Goal: Check status: Check status

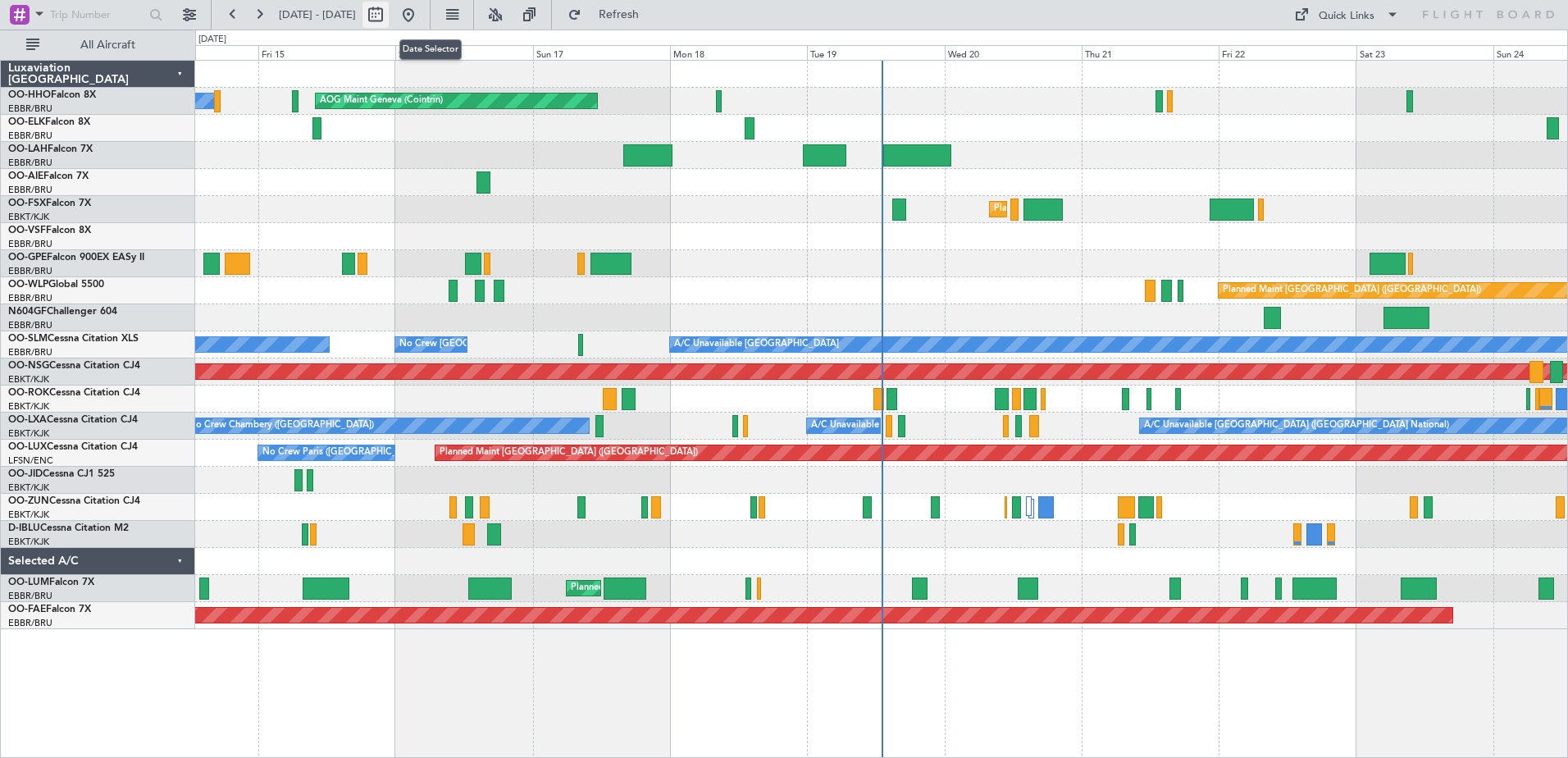
click at [389, 13] on button at bounding box center [375, 15] width 26 height 26
select select "8"
select select "2025"
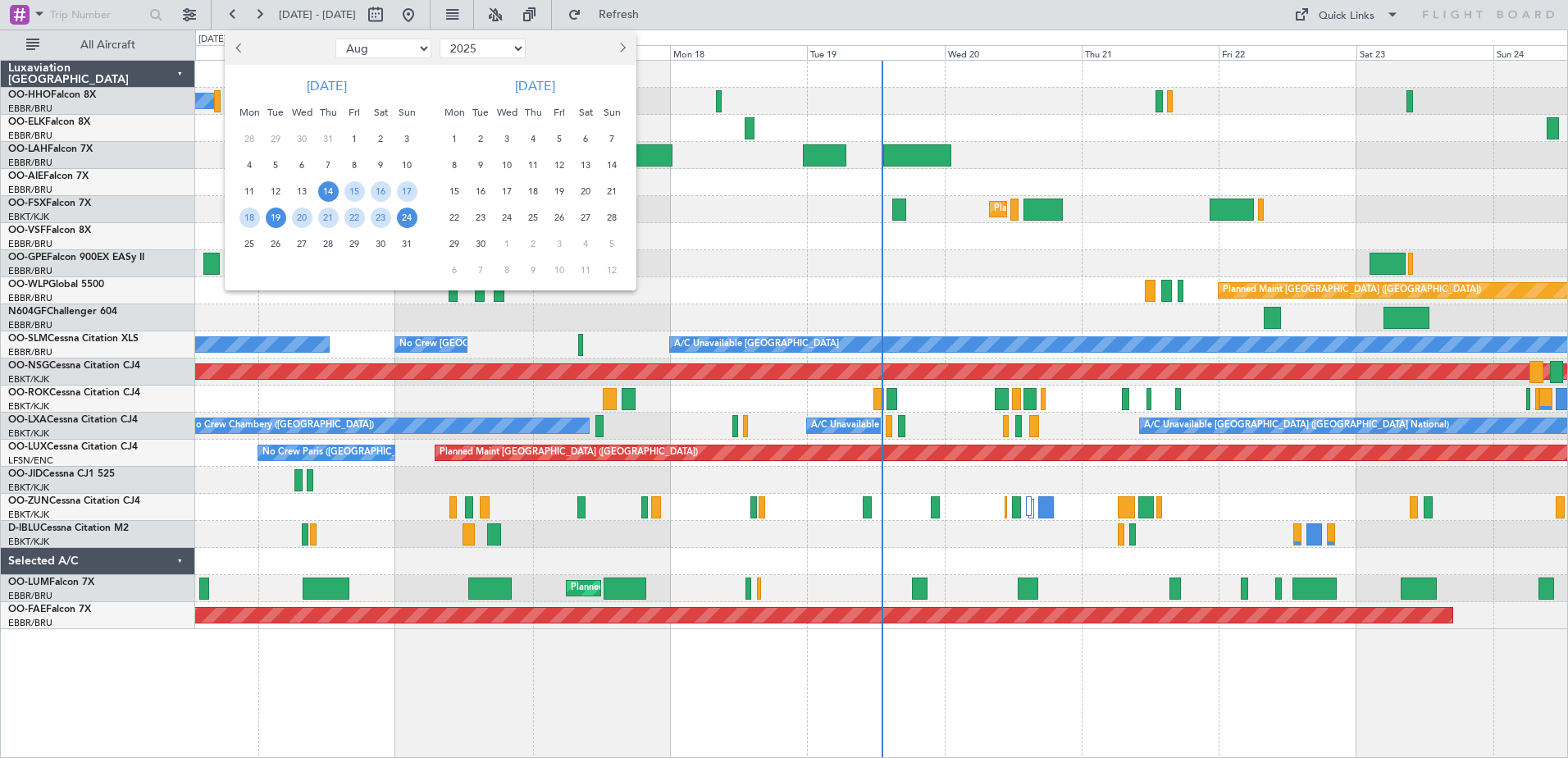
click at [276, 217] on span "19" at bounding box center [276, 218] width 21 height 21
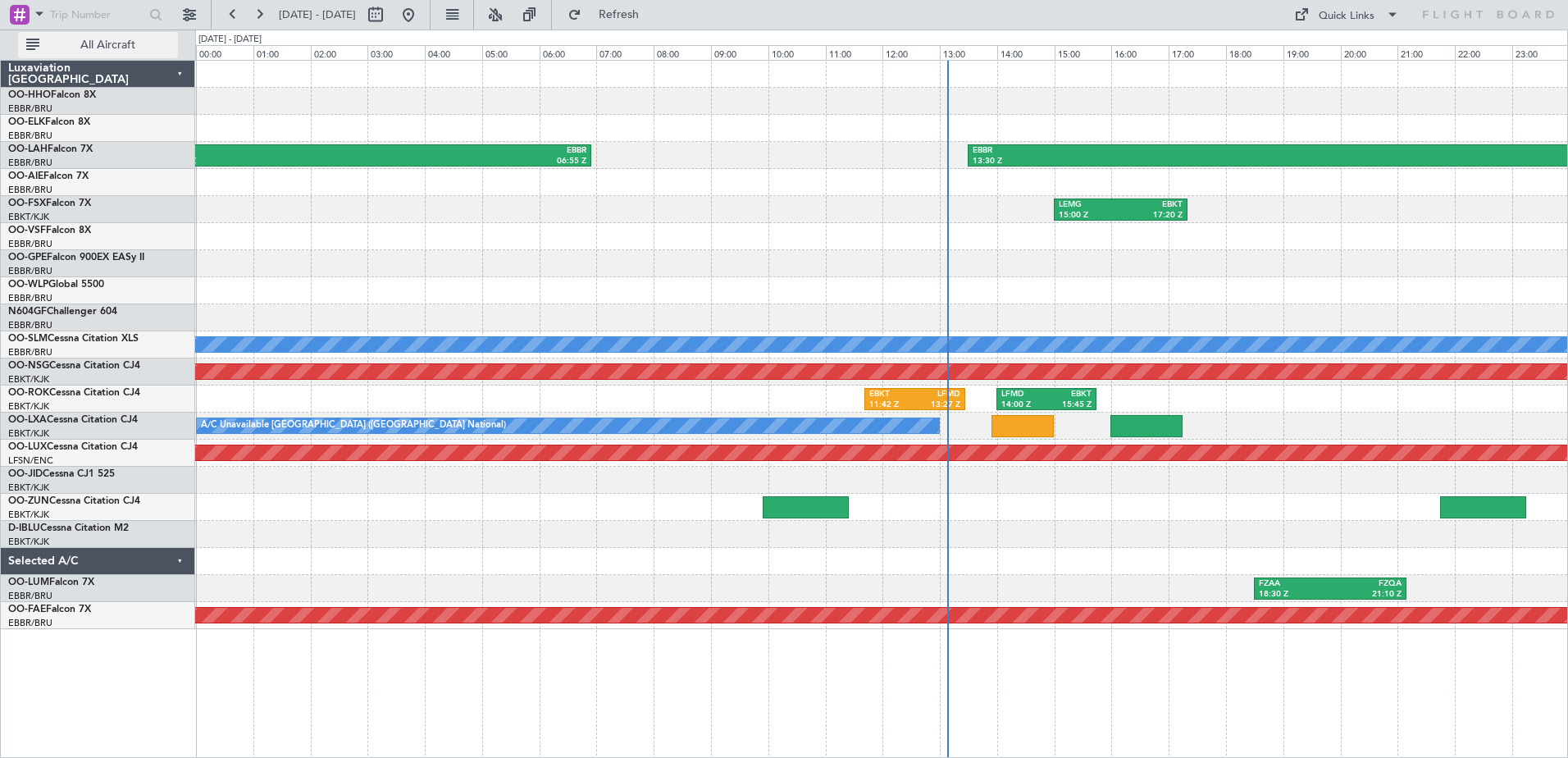
click at [139, 39] on button "All Aircraft" at bounding box center [97, 44] width 160 height 26
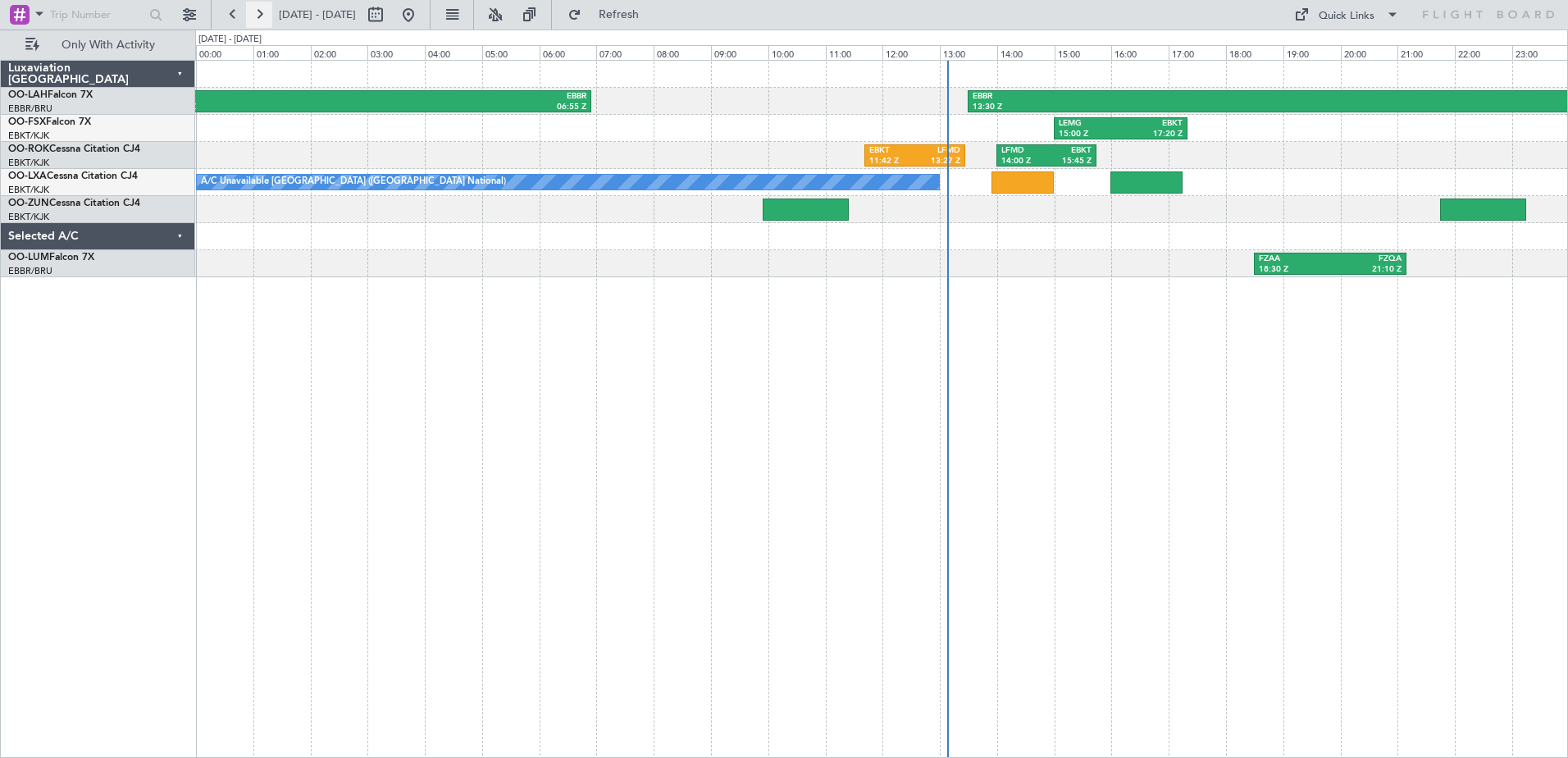
click at [262, 13] on button at bounding box center [259, 15] width 26 height 26
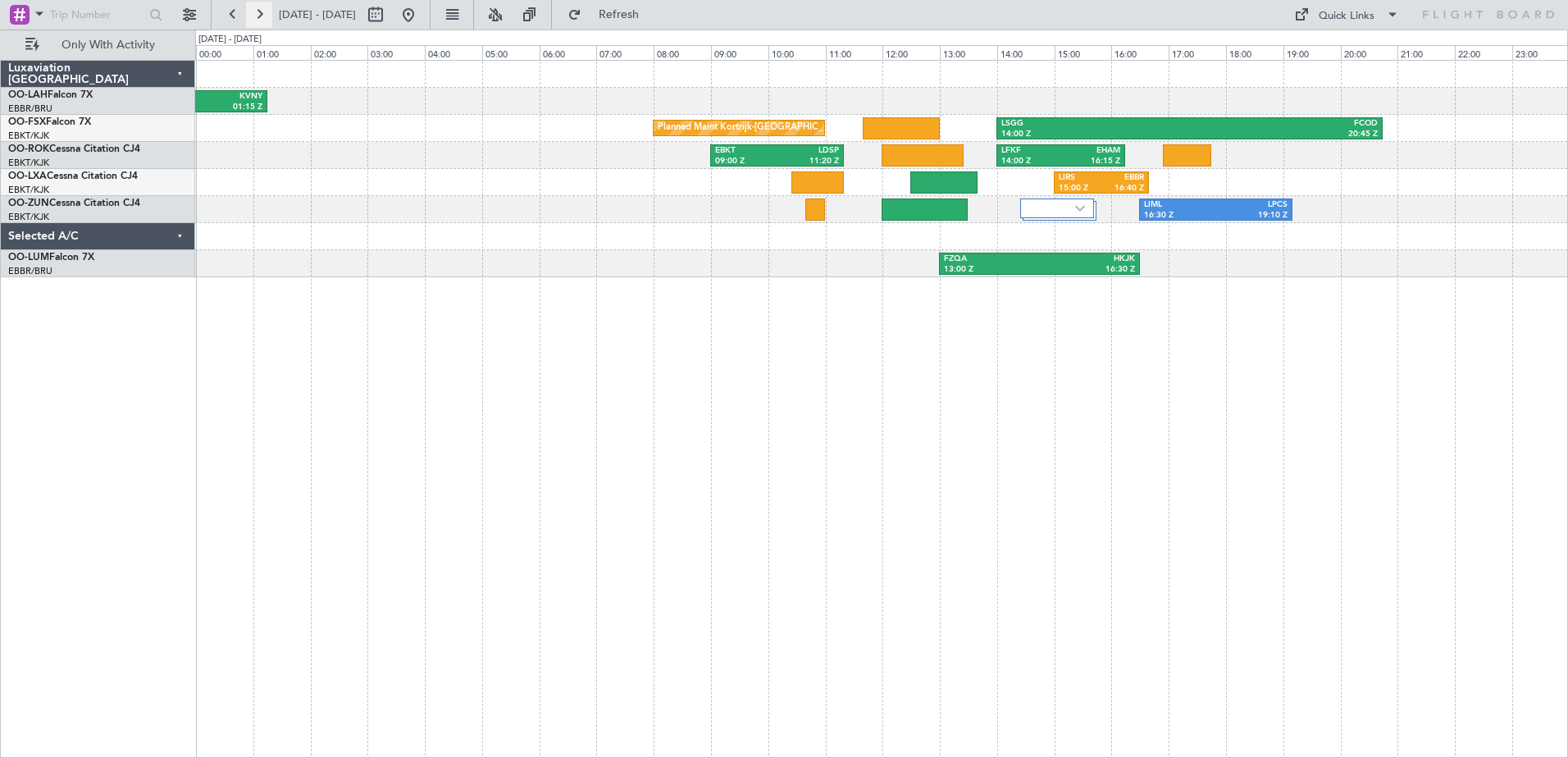
click at [261, 10] on button at bounding box center [259, 15] width 26 height 26
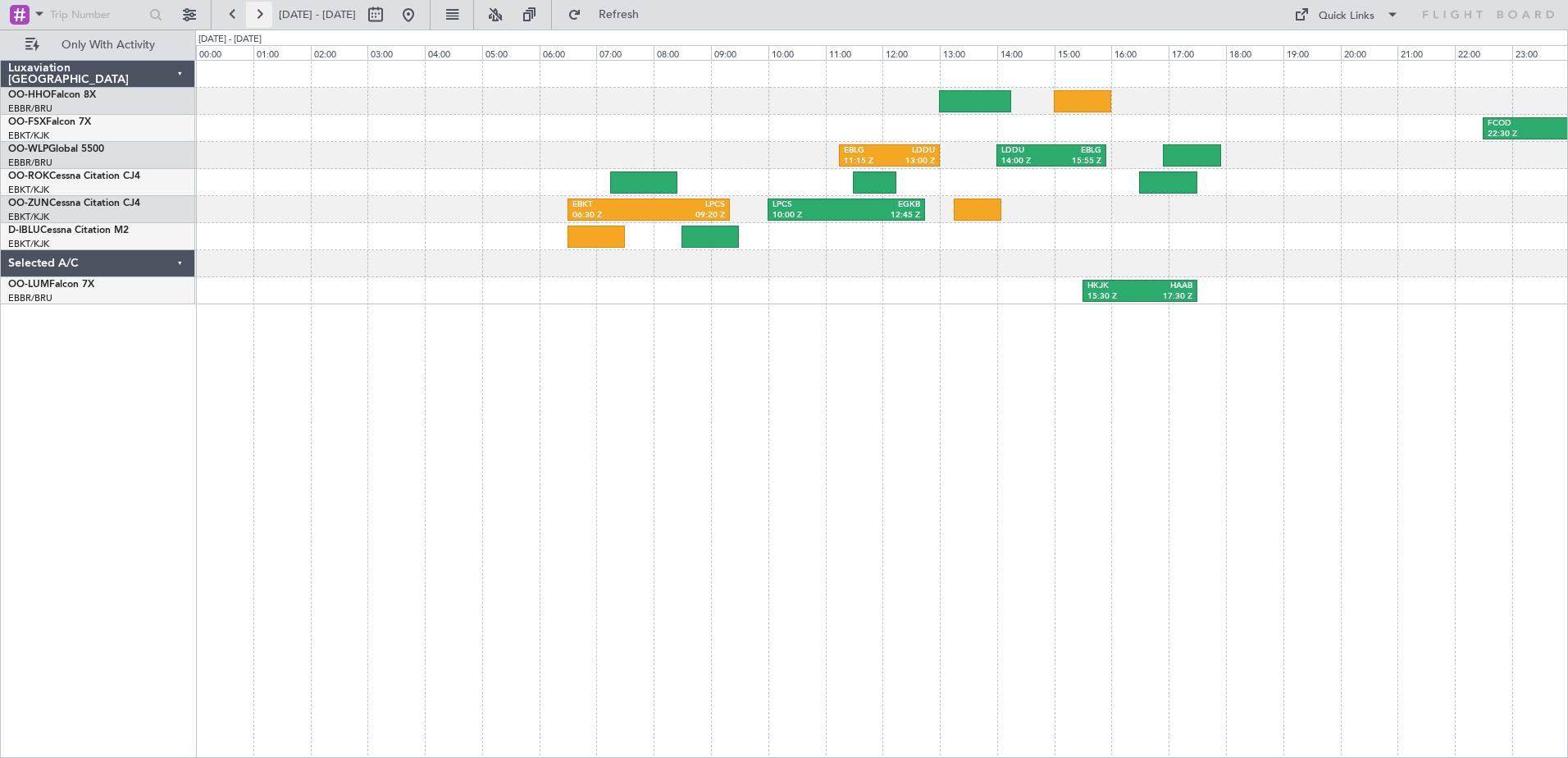
click at [259, 12] on button at bounding box center [259, 15] width 26 height 26
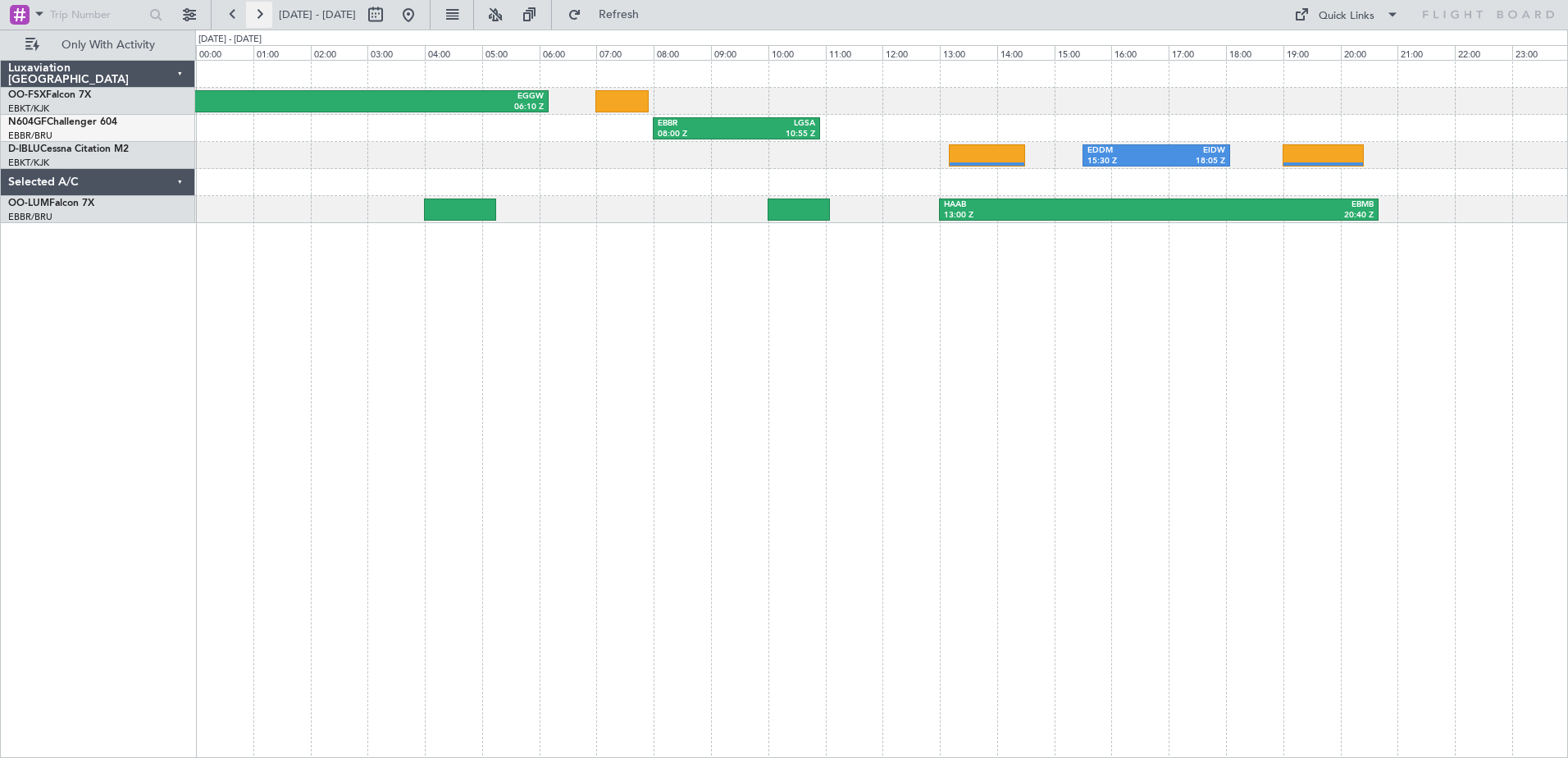
click at [262, 15] on button at bounding box center [259, 15] width 26 height 26
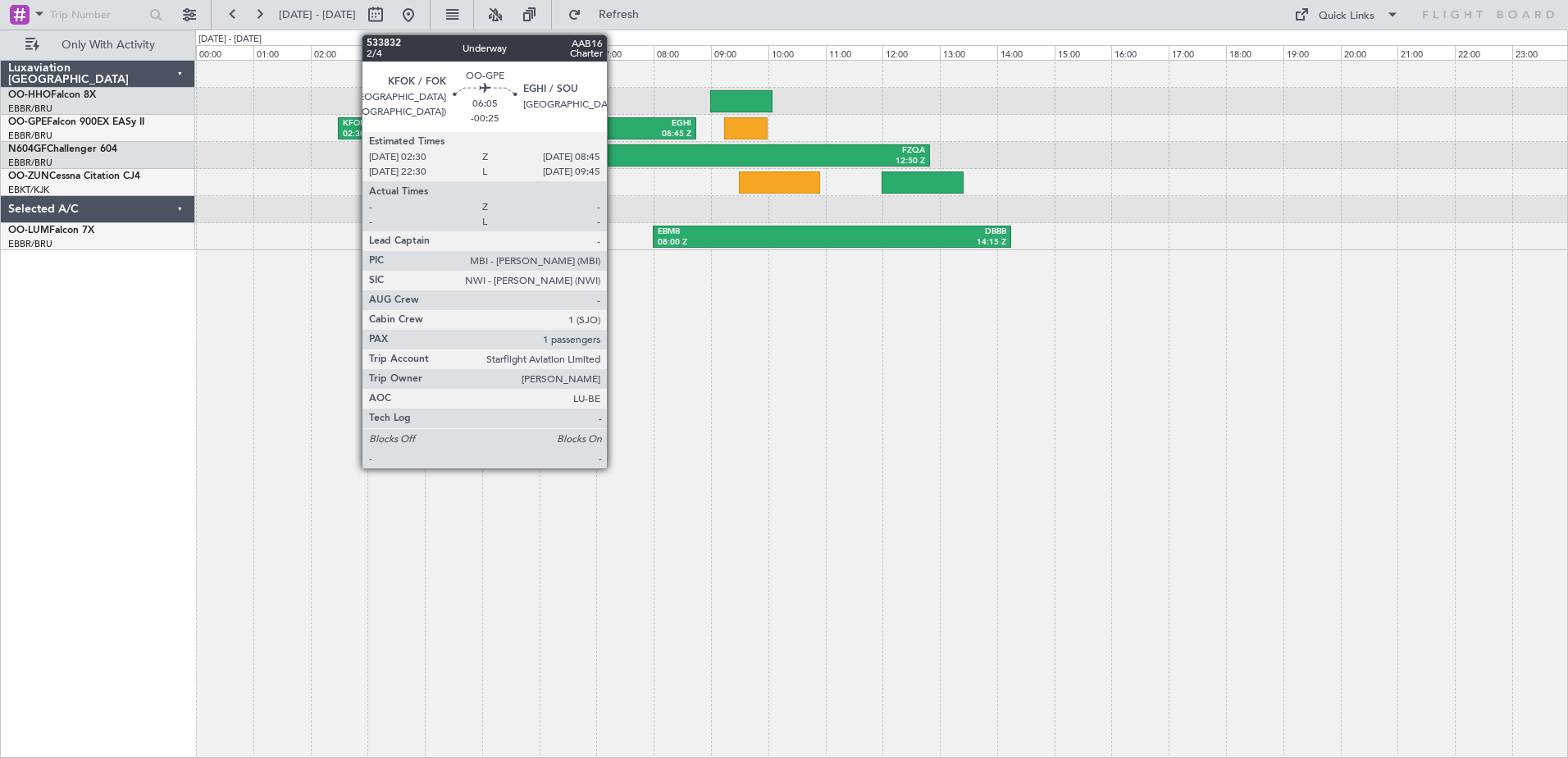
click at [614, 120] on div "EGHI" at bounding box center [604, 123] width 173 height 11
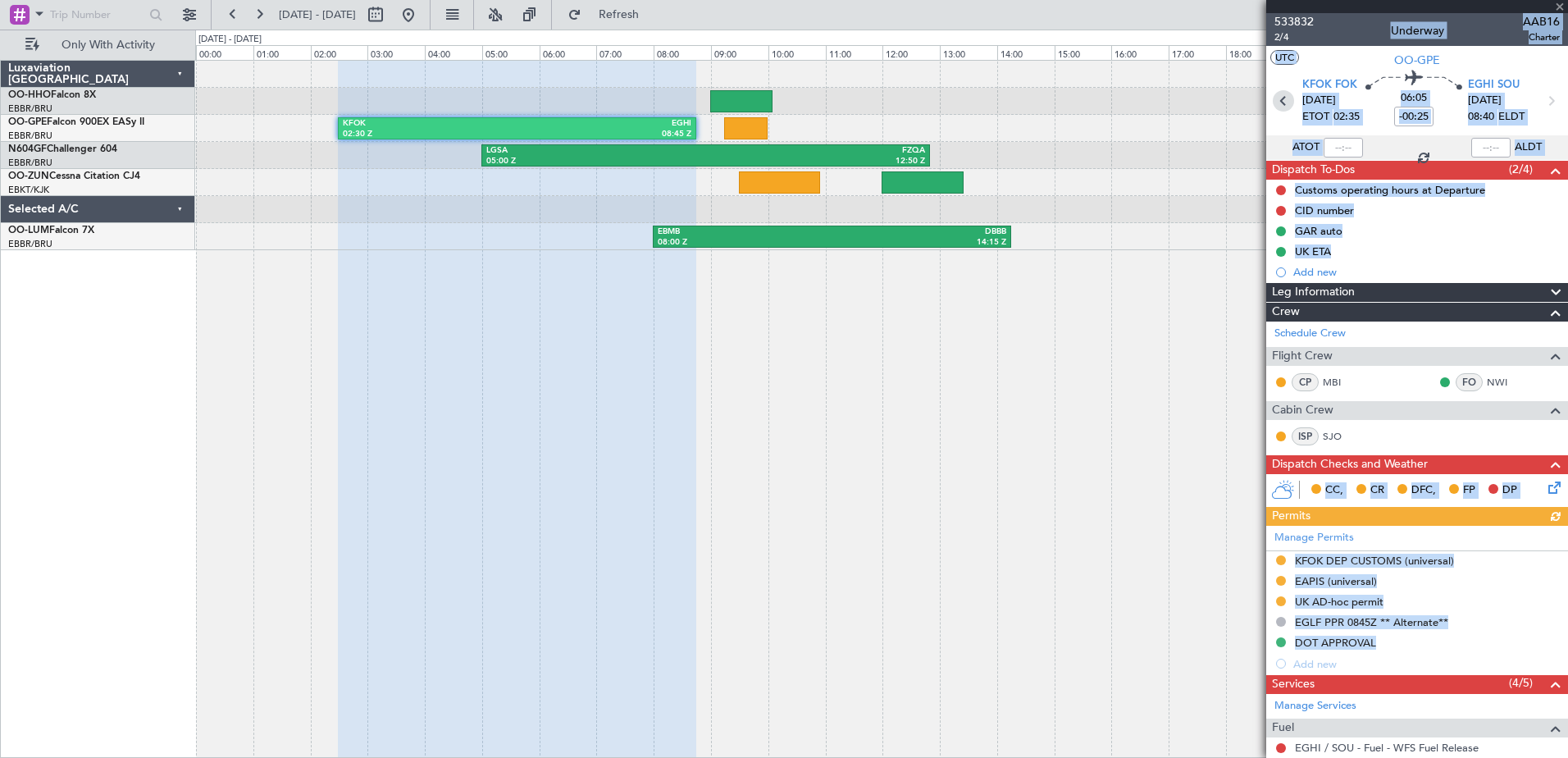
click at [1278, 103] on icon at bounding box center [1283, 101] width 21 height 21
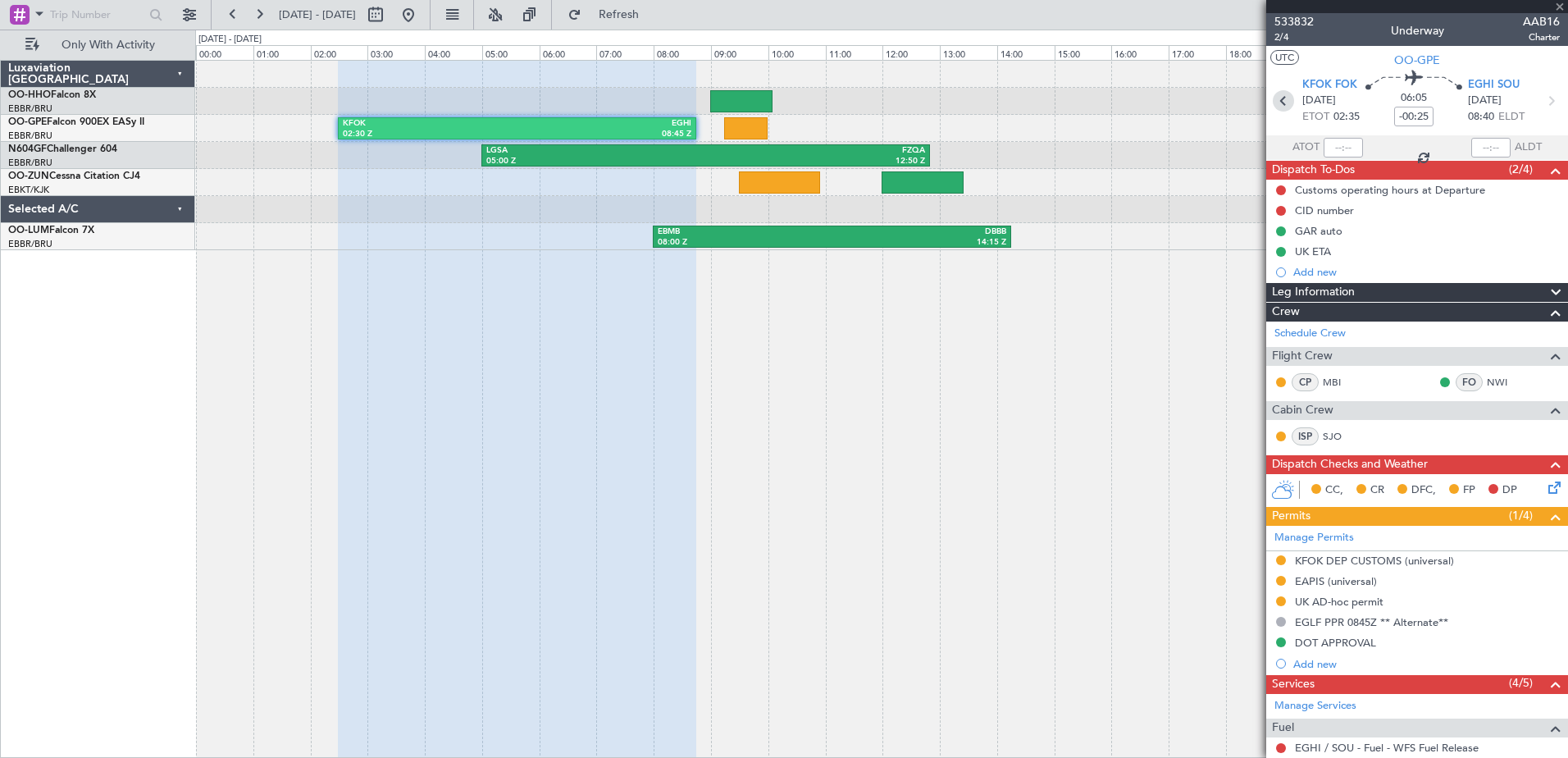
type input "+00:25"
type input "10:26"
type input "17:17"
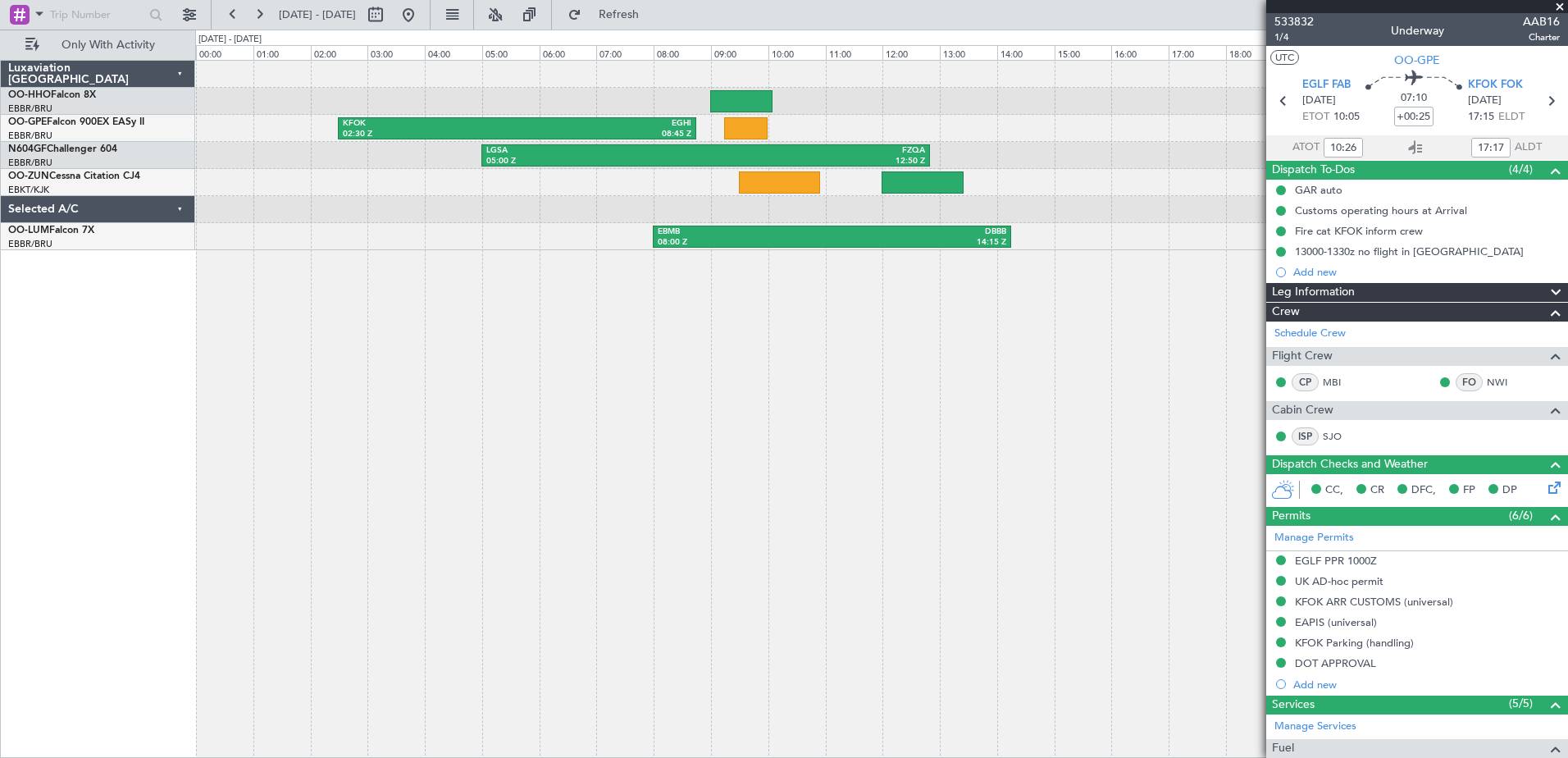
click at [1558, 6] on span at bounding box center [1559, 7] width 16 height 15
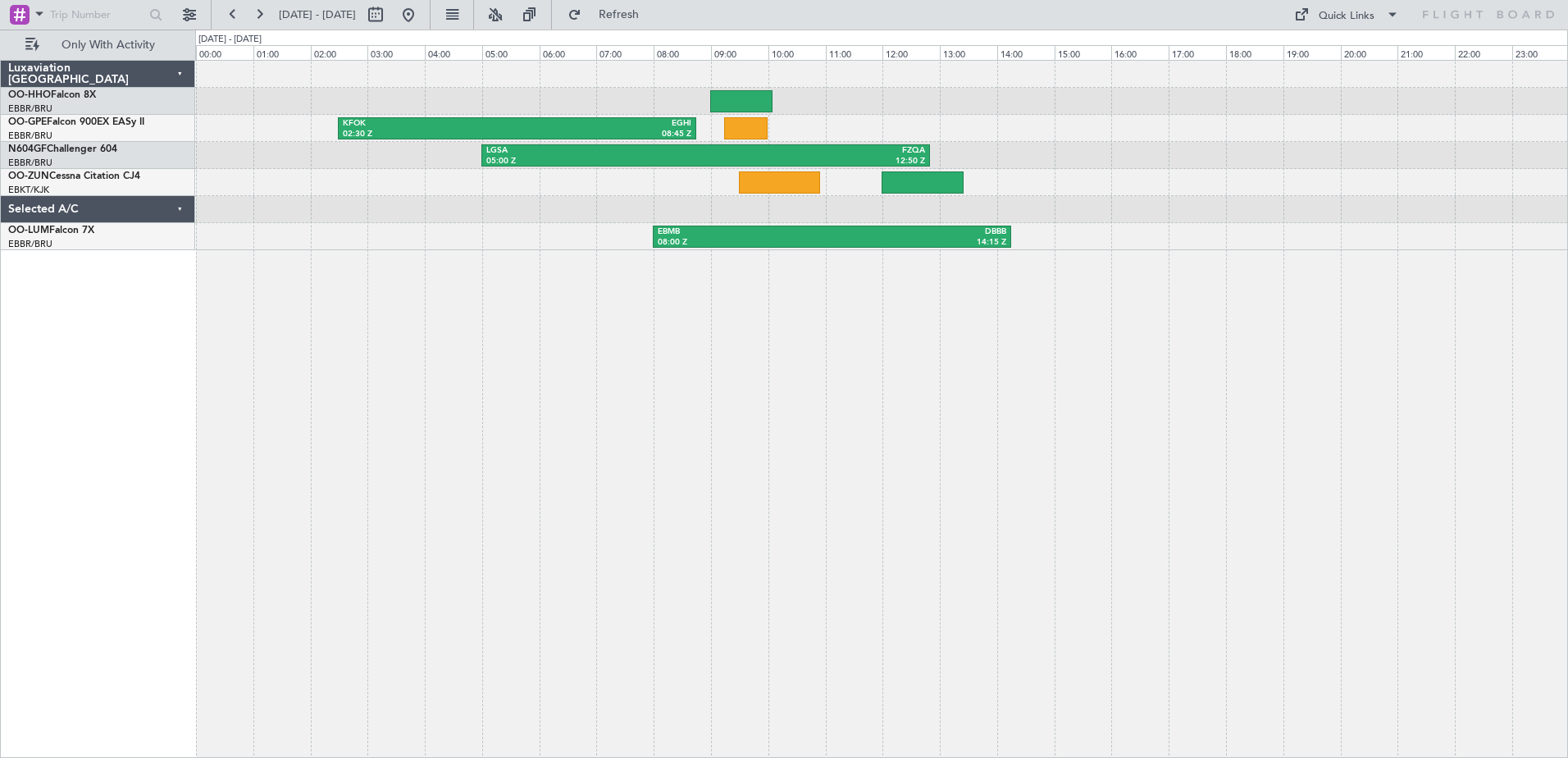
type input "0"
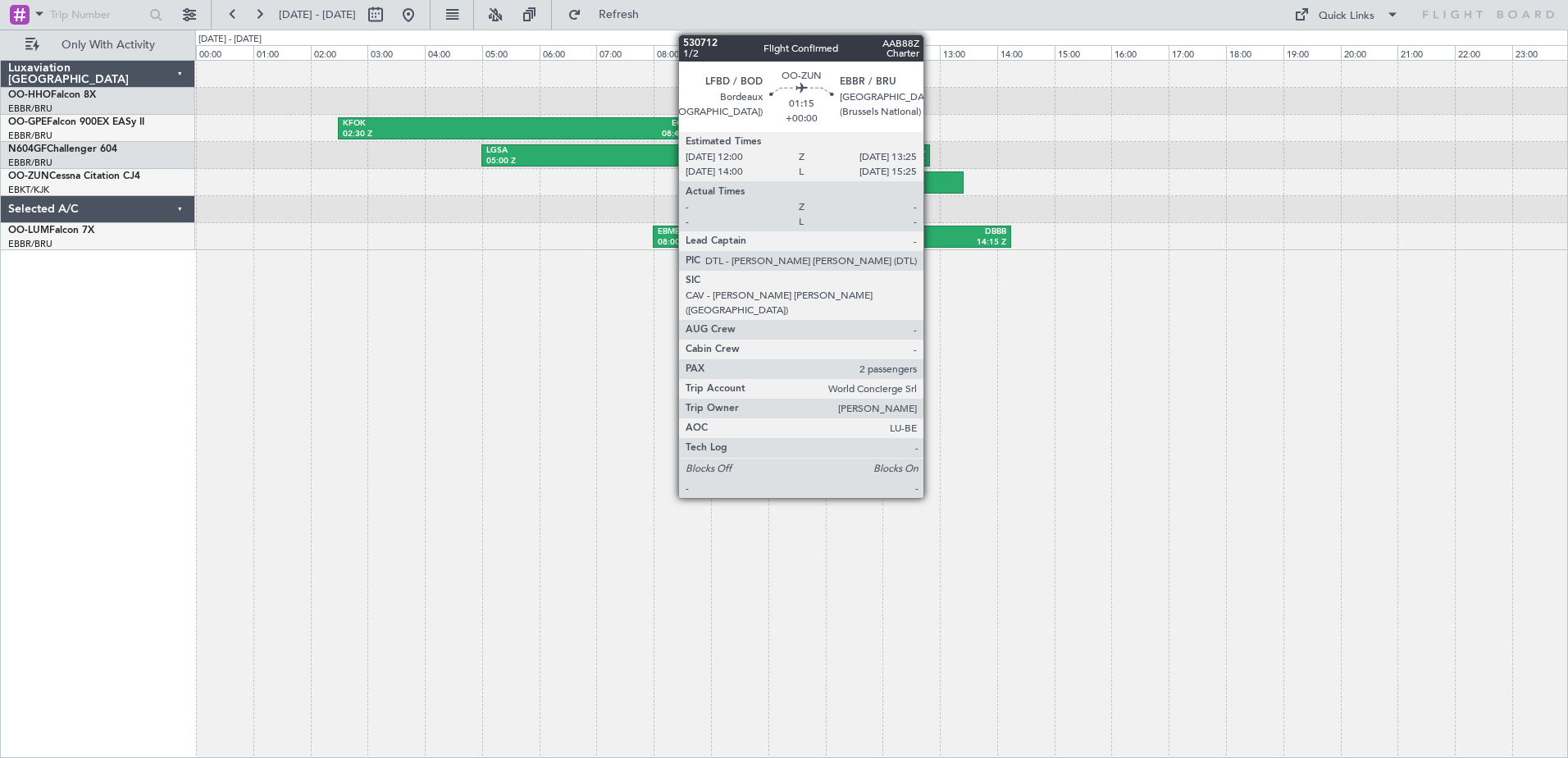
click at [932, 175] on div at bounding box center [922, 183] width 81 height 22
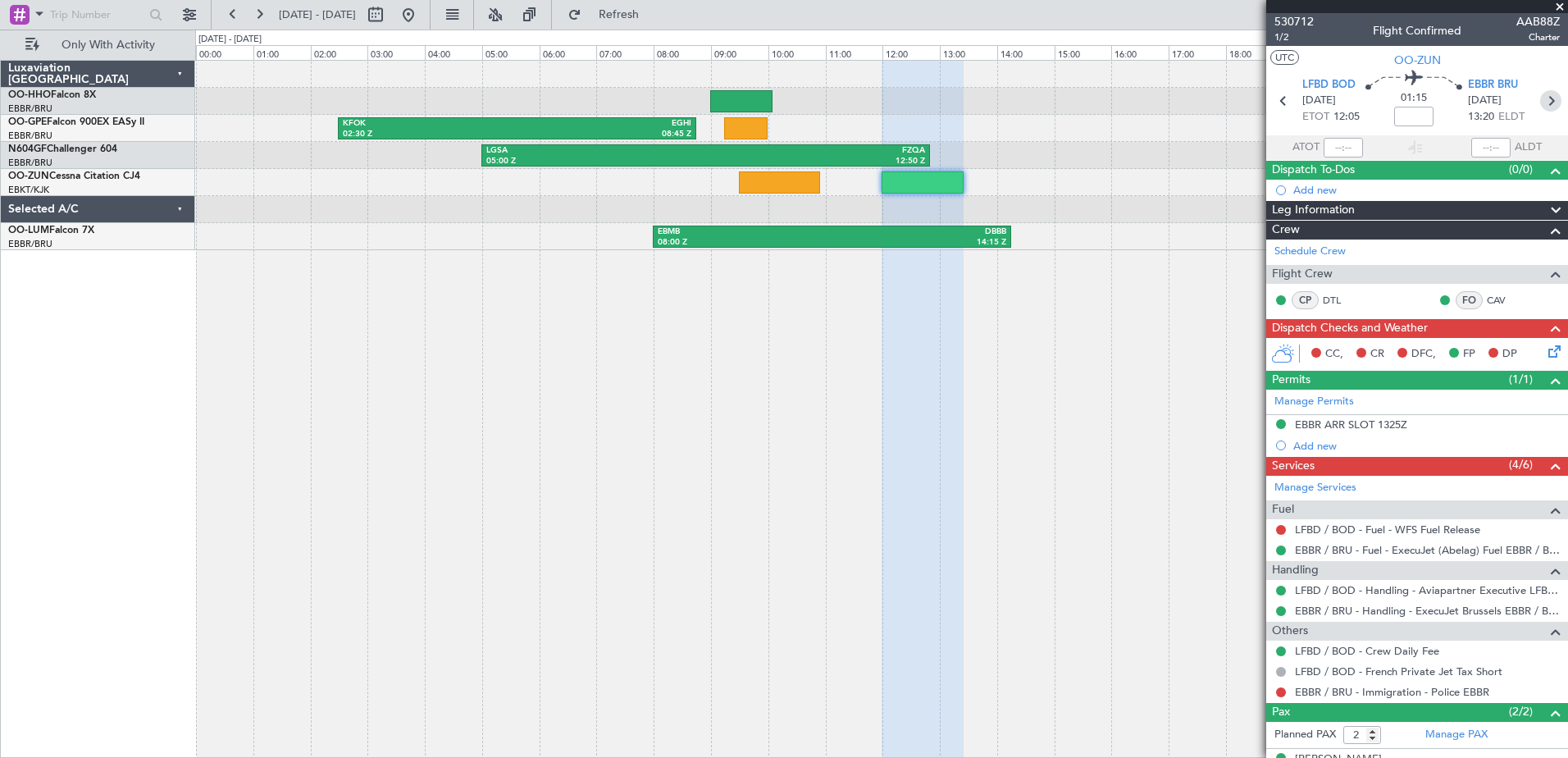
click at [1543, 102] on icon at bounding box center [1550, 101] width 21 height 21
type input "0"
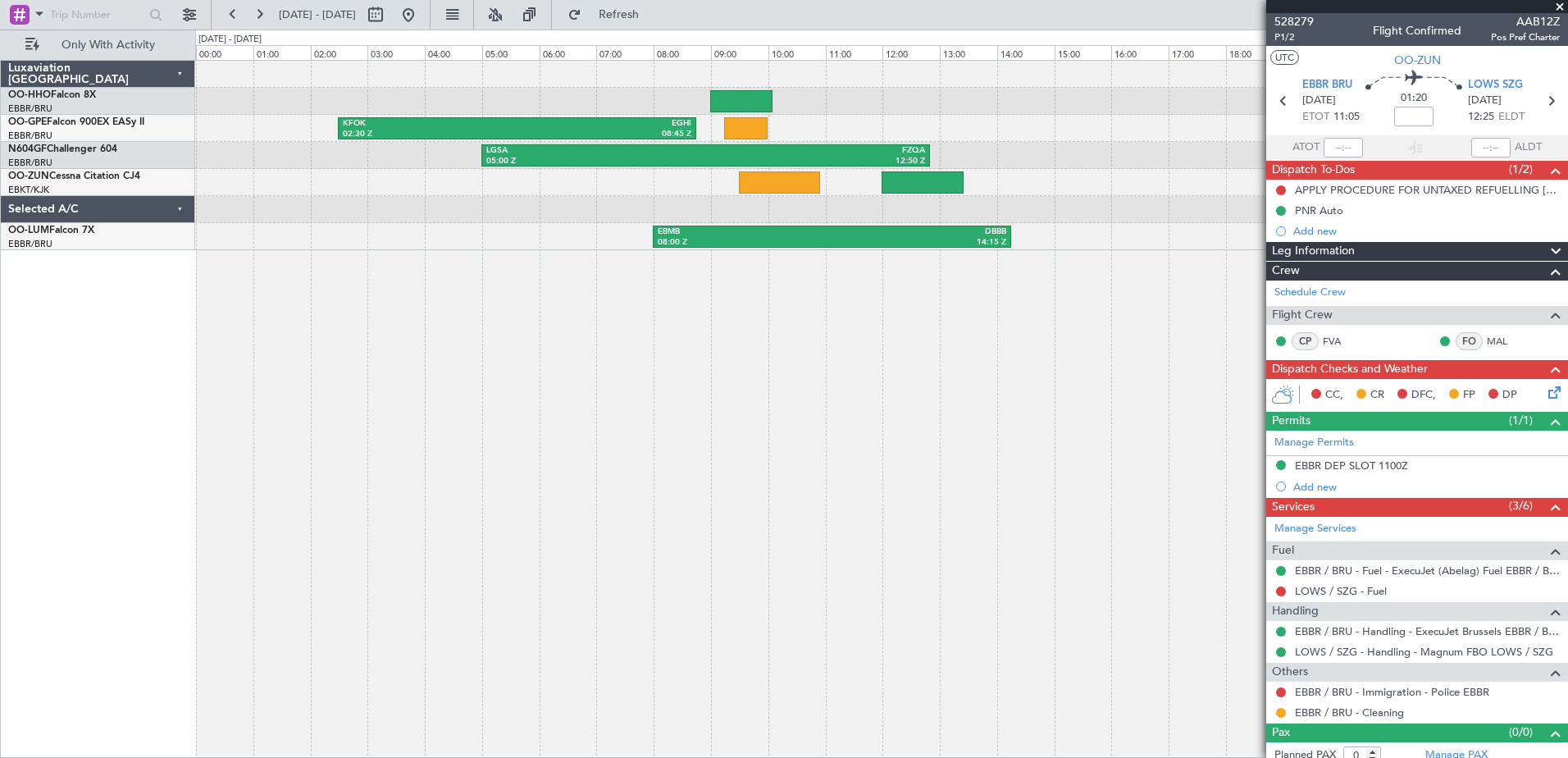
click at [1561, 6] on span at bounding box center [1559, 7] width 16 height 15
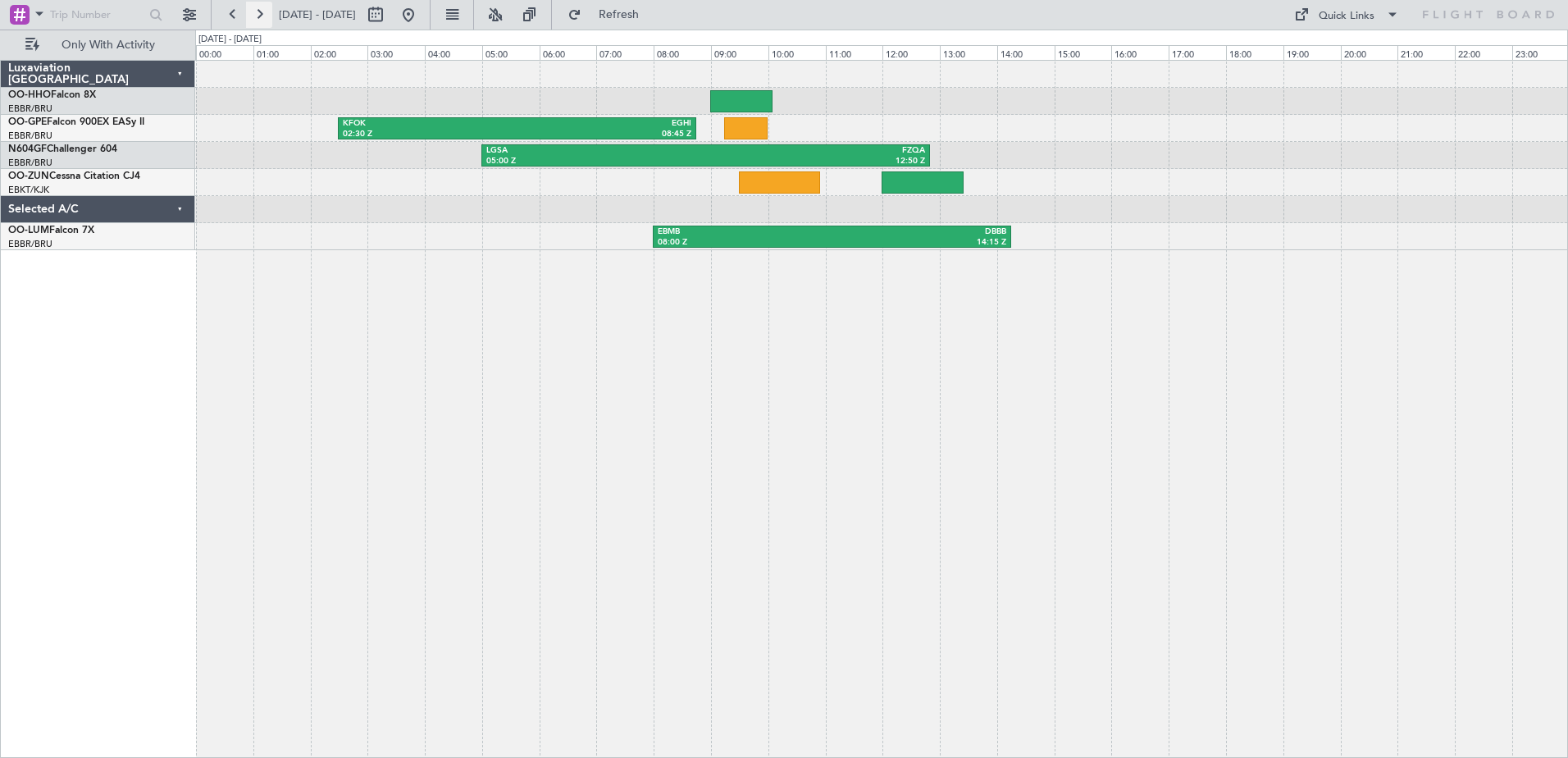
click at [261, 12] on button at bounding box center [259, 15] width 26 height 26
